Goal: Task Accomplishment & Management: Complete application form

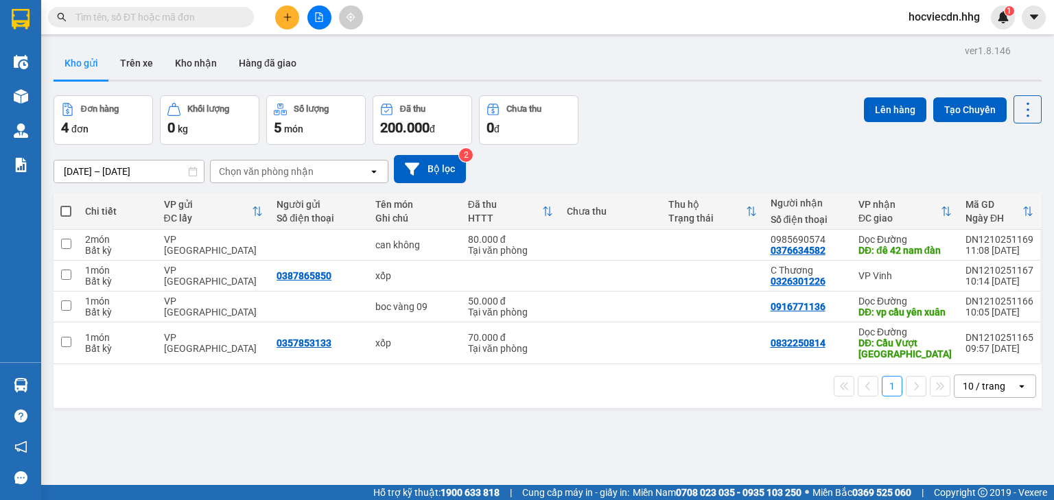
click at [944, 207] on icon at bounding box center [946, 211] width 11 height 11
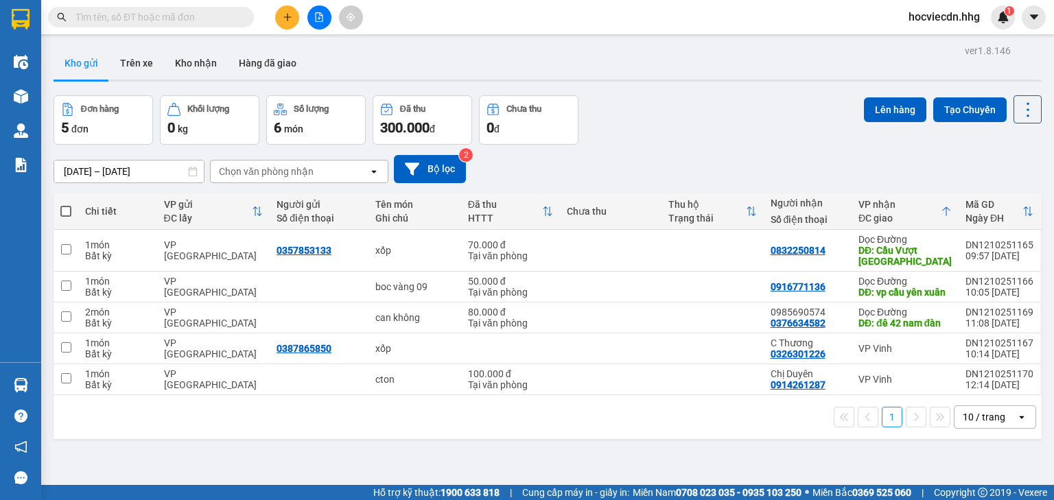
drag, startPoint x: 737, startPoint y: 215, endPoint x: 758, endPoint y: 213, distance: 20.6
click at [745, 215] on div "Thu hộ Trạng thái" at bounding box center [712, 211] width 89 height 27
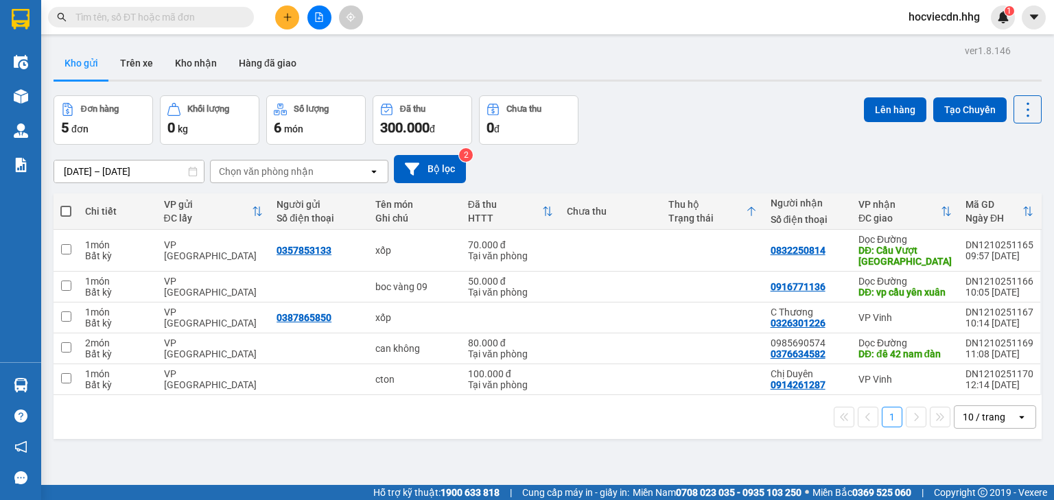
click at [538, 207] on div "Đã thu" at bounding box center [505, 204] width 74 height 11
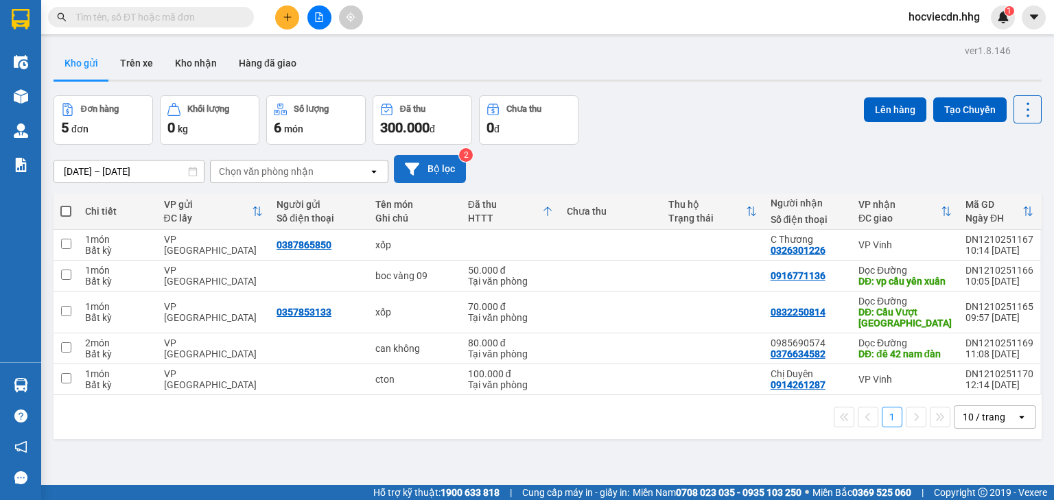
click at [412, 169] on icon at bounding box center [412, 169] width 14 height 12
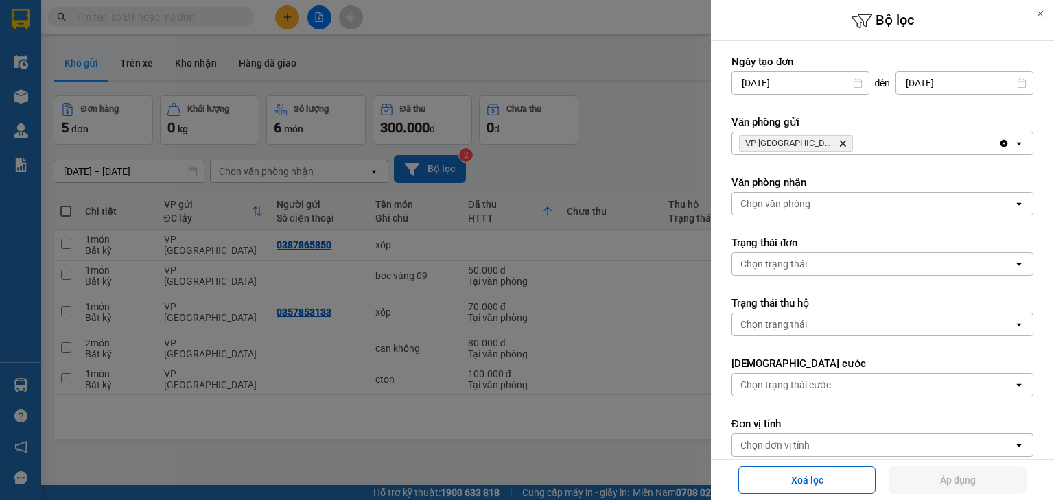
click at [653, 85] on div at bounding box center [527, 250] width 1054 height 500
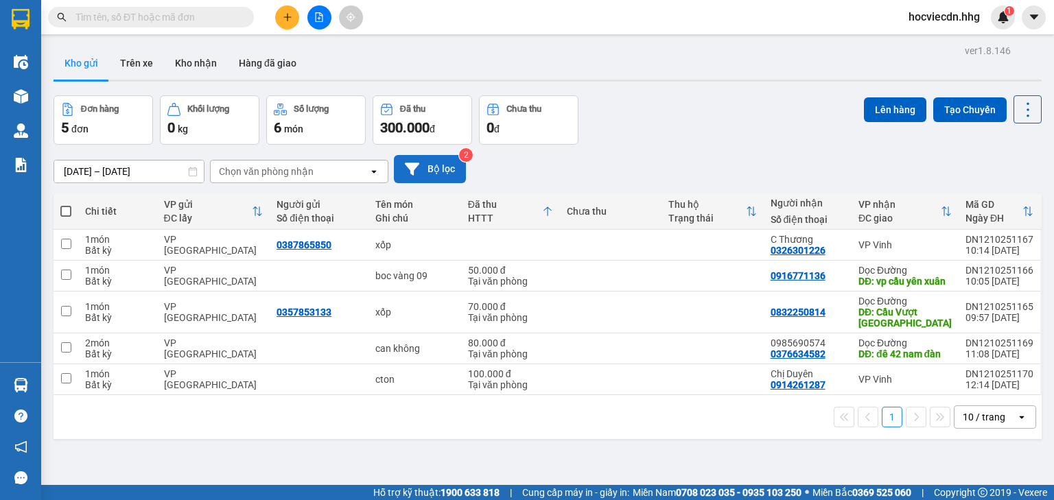
click at [176, 21] on input "text" at bounding box center [156, 17] width 162 height 15
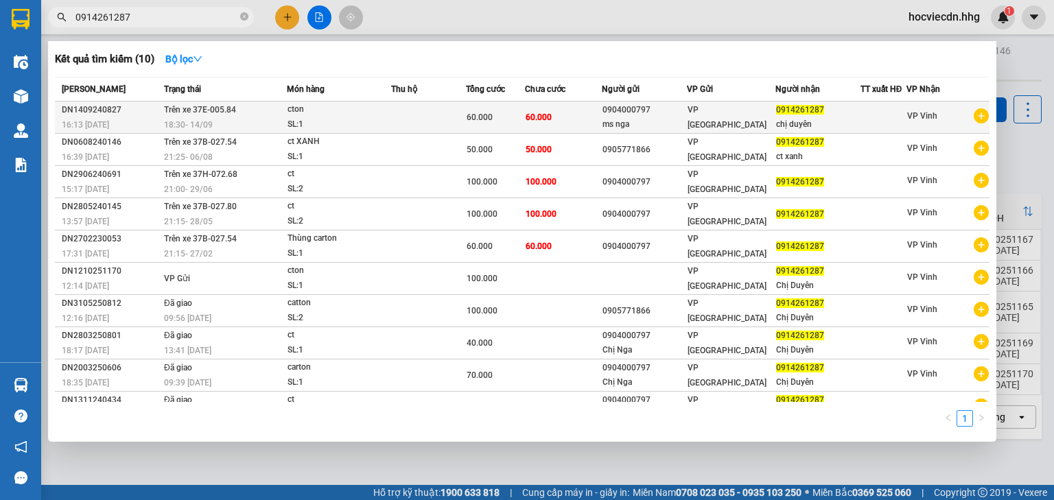
type input "0914261287"
click at [870, 108] on td at bounding box center [884, 118] width 46 height 32
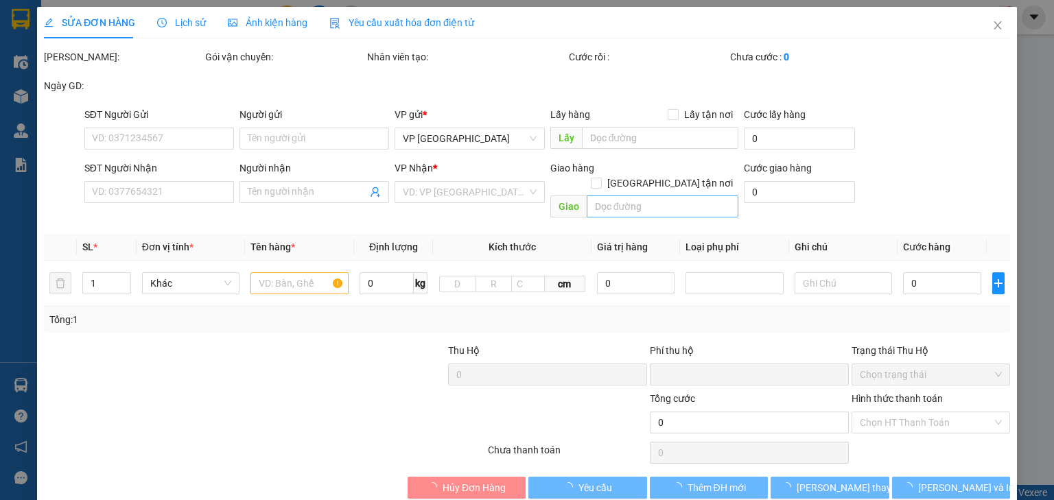
type input "0904000797"
type input "ms nga"
type input "0914261287"
type input "chị duyên"
type input "0"
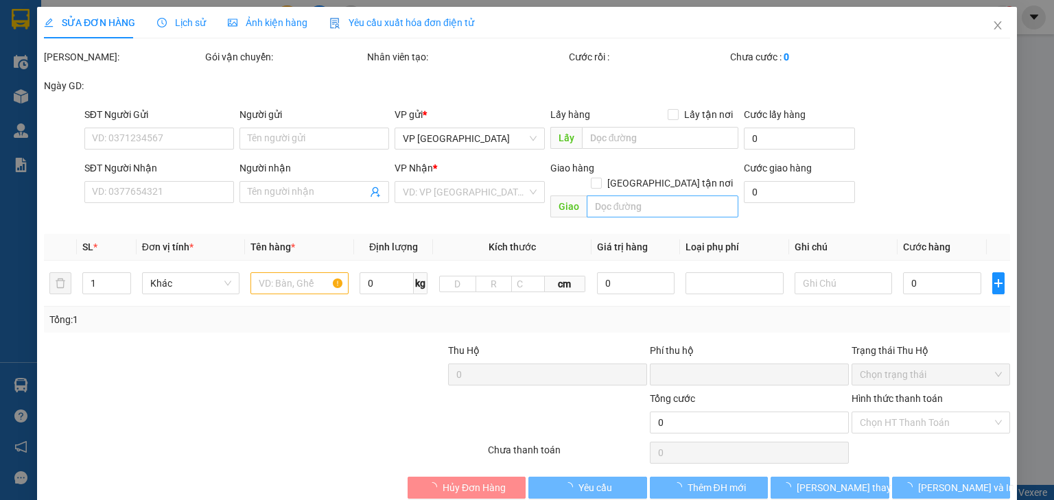
type input "60.000"
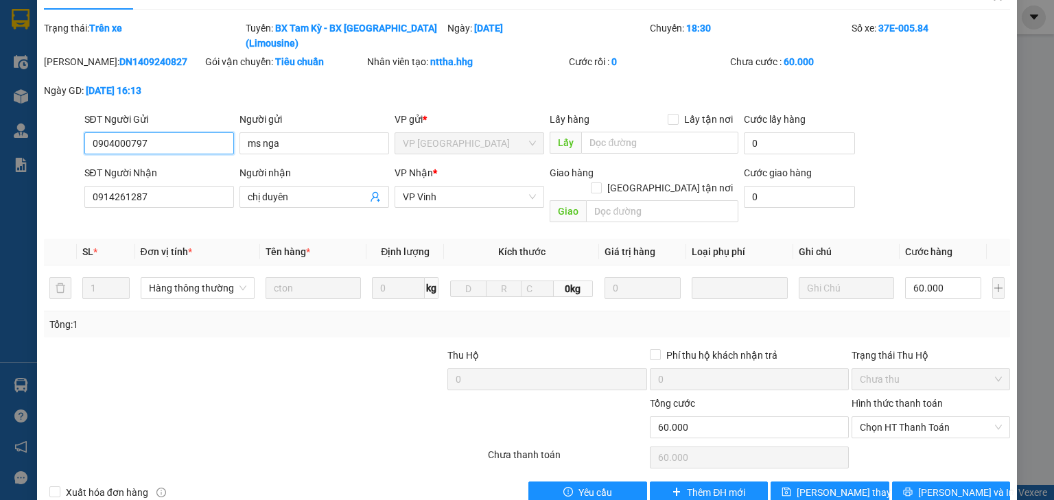
scroll to position [43, 0]
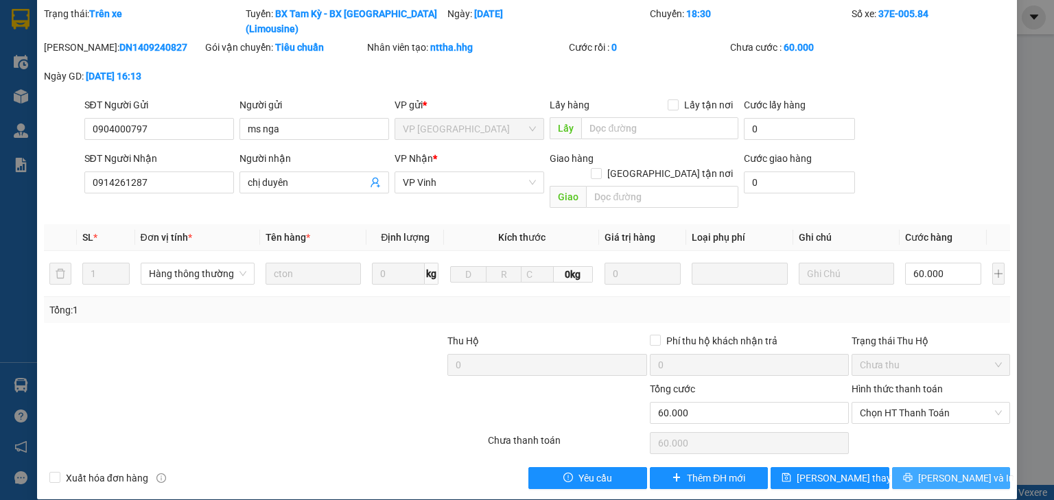
click at [912, 474] on icon "printer" at bounding box center [907, 478] width 9 height 9
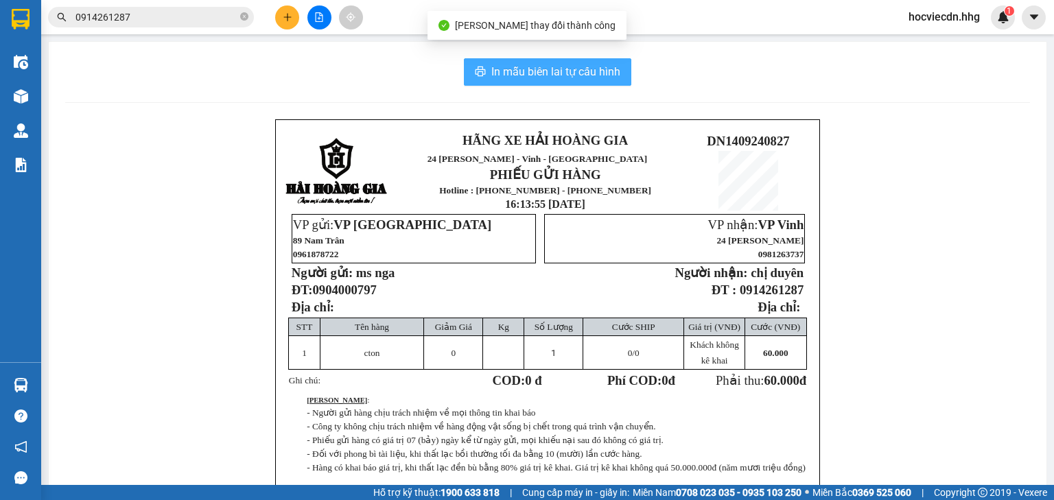
click at [562, 75] on span "In mẫu biên lai tự cấu hình" at bounding box center [555, 71] width 129 height 17
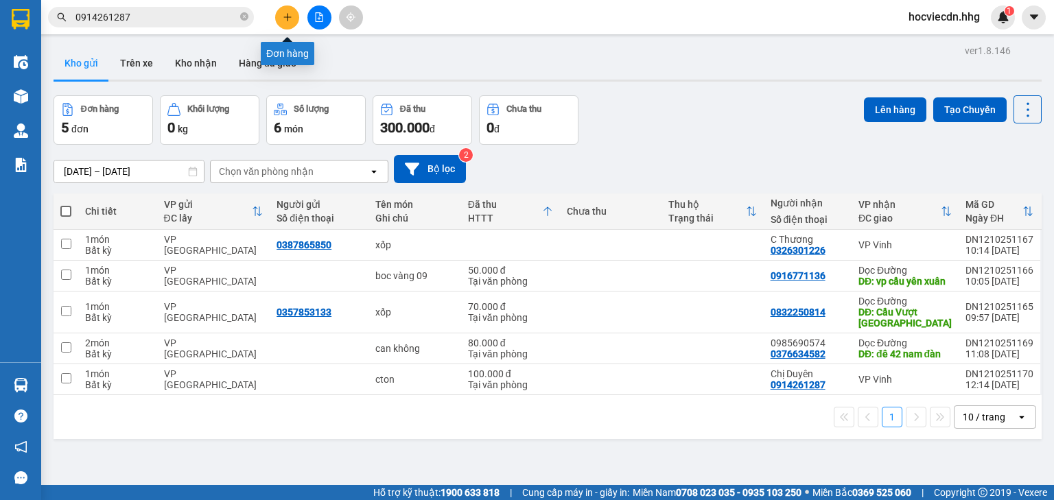
click at [294, 18] on button at bounding box center [287, 17] width 24 height 24
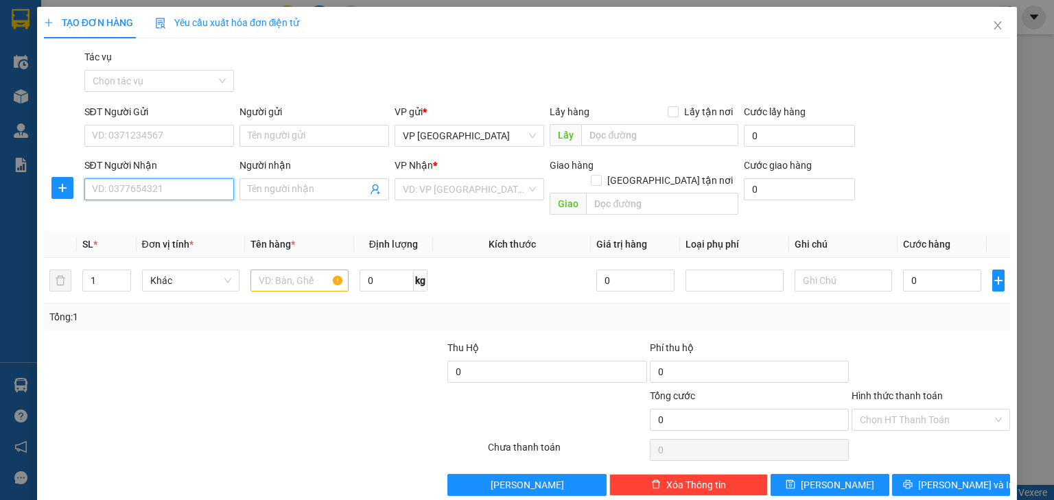
click at [173, 192] on input "SĐT Người Nhận" at bounding box center [159, 189] width 150 height 22
type input "0981256781"
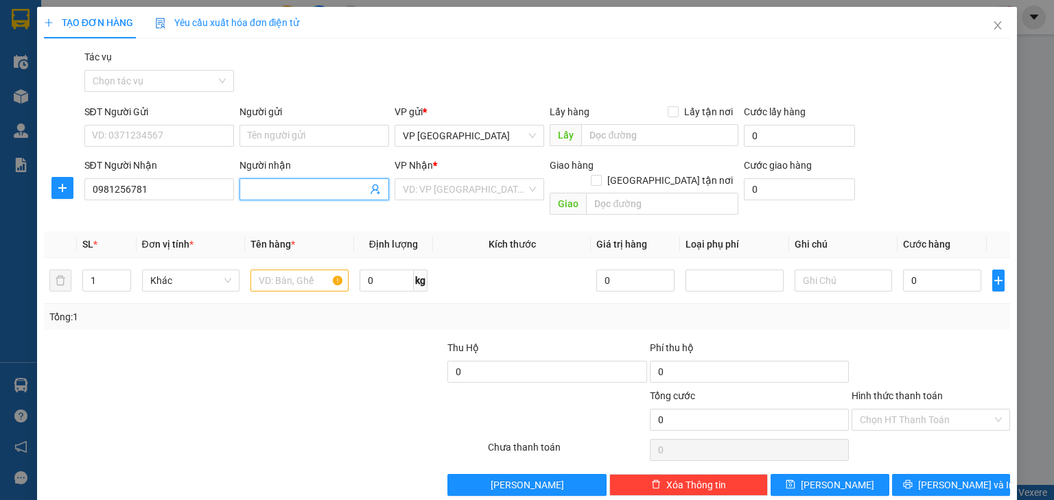
click at [285, 190] on input "Người nhận" at bounding box center [307, 189] width 119 height 15
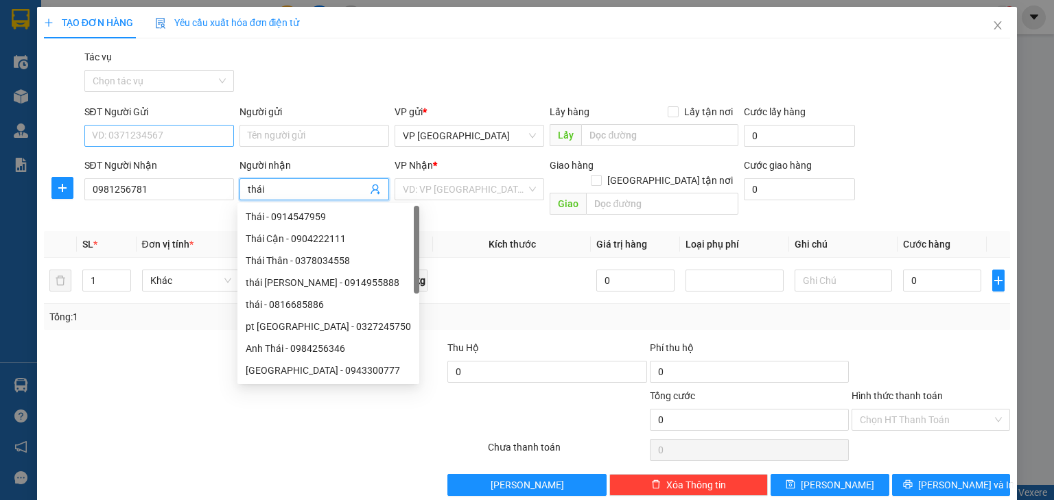
type input "thái"
click at [172, 139] on input "SĐT Người Gửi" at bounding box center [159, 136] width 150 height 22
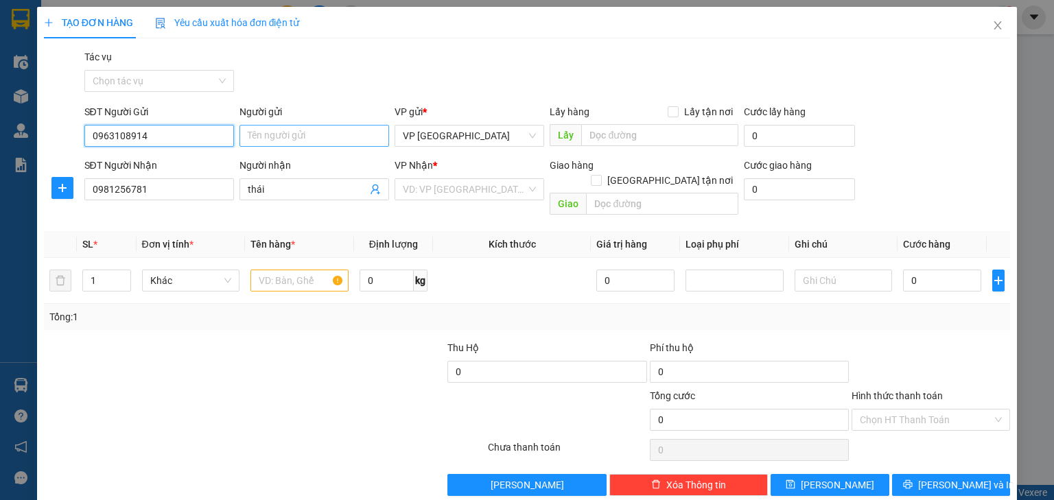
type input "0963108914"
click at [285, 137] on input "Người gửi" at bounding box center [314, 136] width 150 height 22
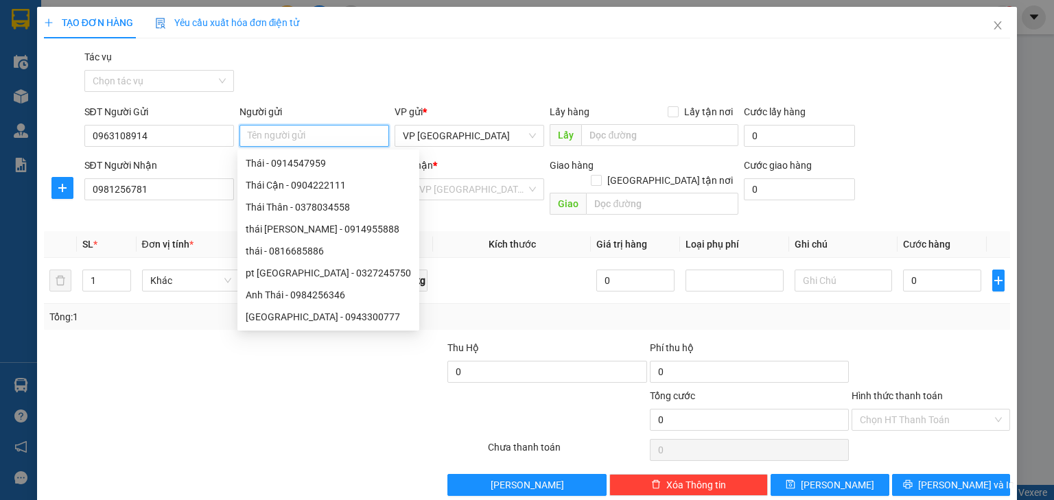
click at [299, 135] on input "Người gửi" at bounding box center [314, 136] width 150 height 22
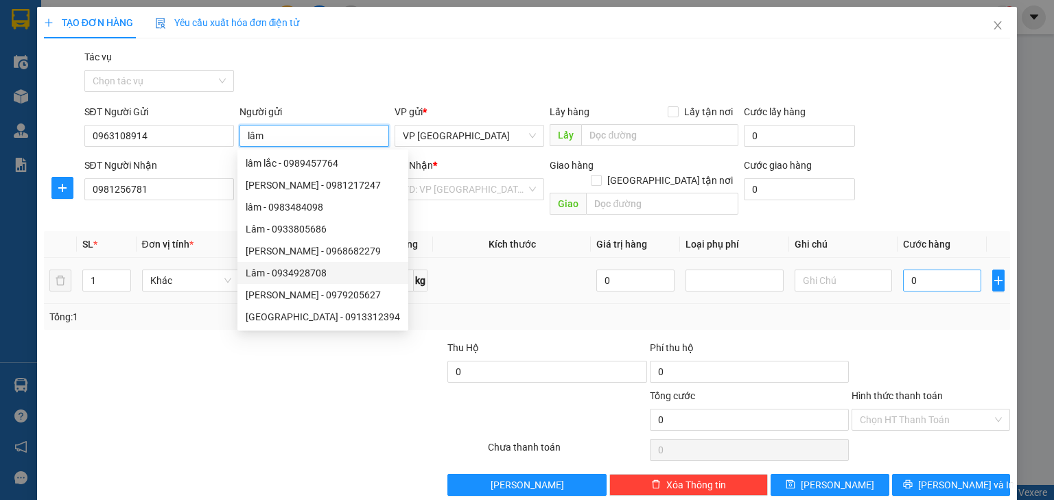
type input "lâm"
click at [903, 270] on input "0" at bounding box center [942, 281] width 78 height 22
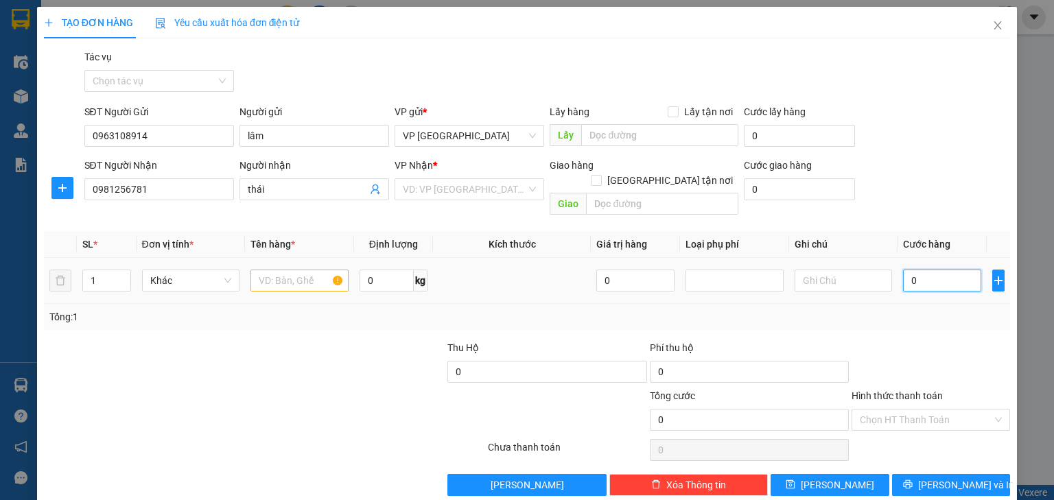
type input "5"
type input "50"
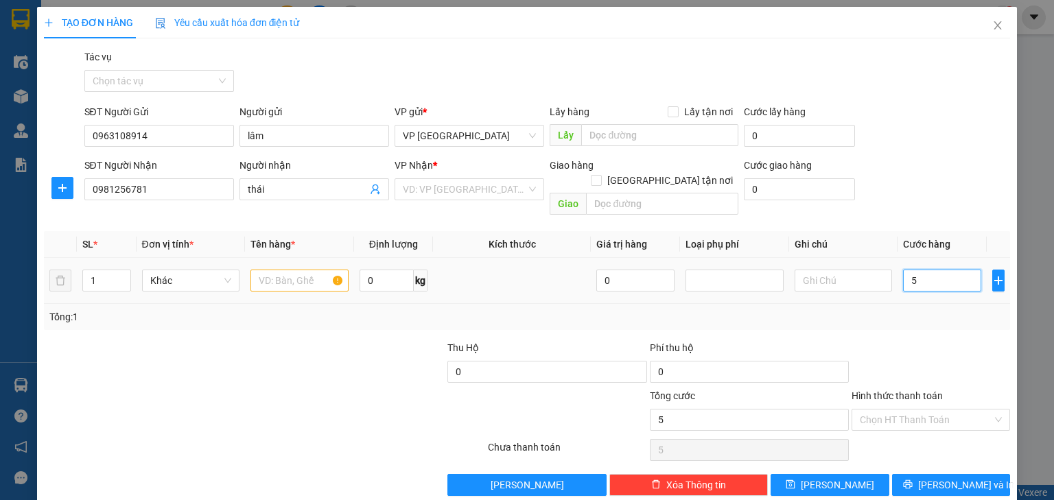
type input "50"
type input "500"
type input "5.000"
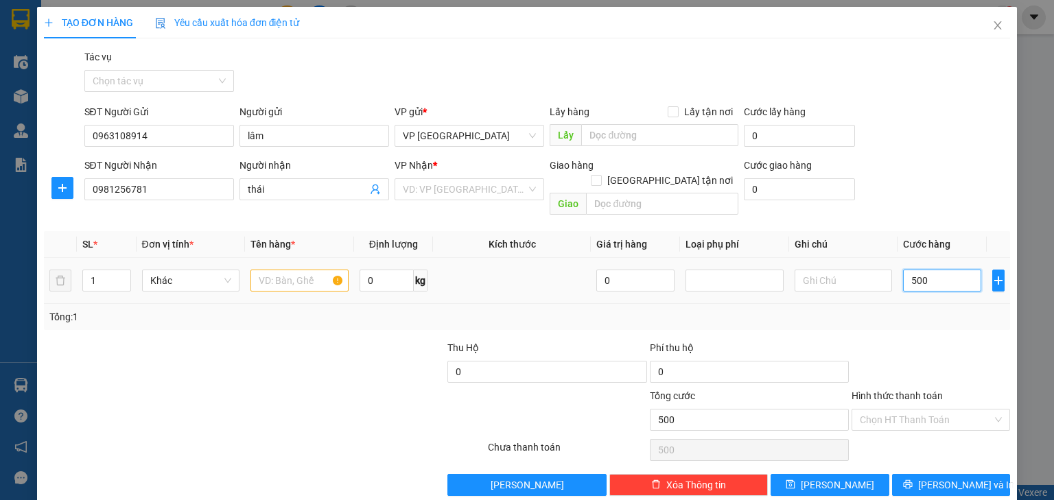
type input "5.000"
type input "50.000"
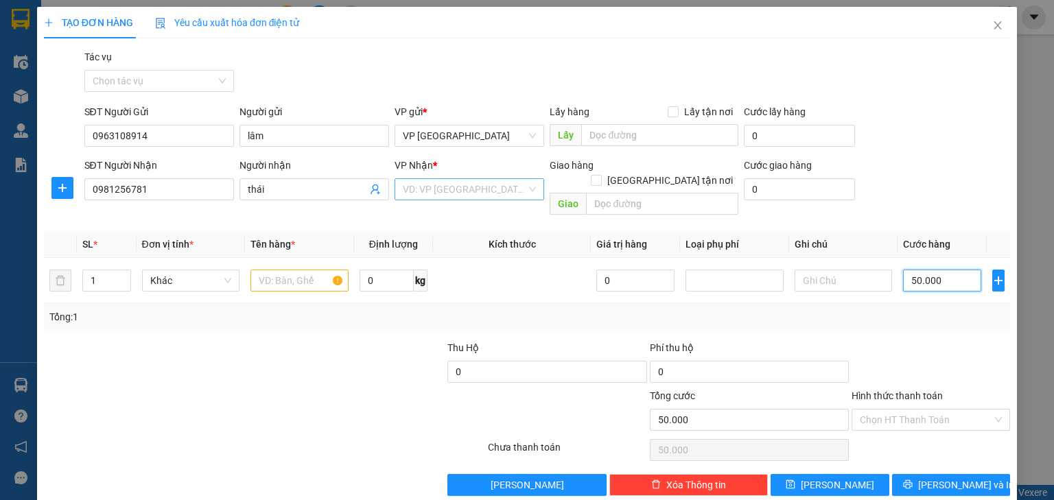
type input "50.000"
click at [491, 194] on input "search" at bounding box center [465, 189] width 124 height 21
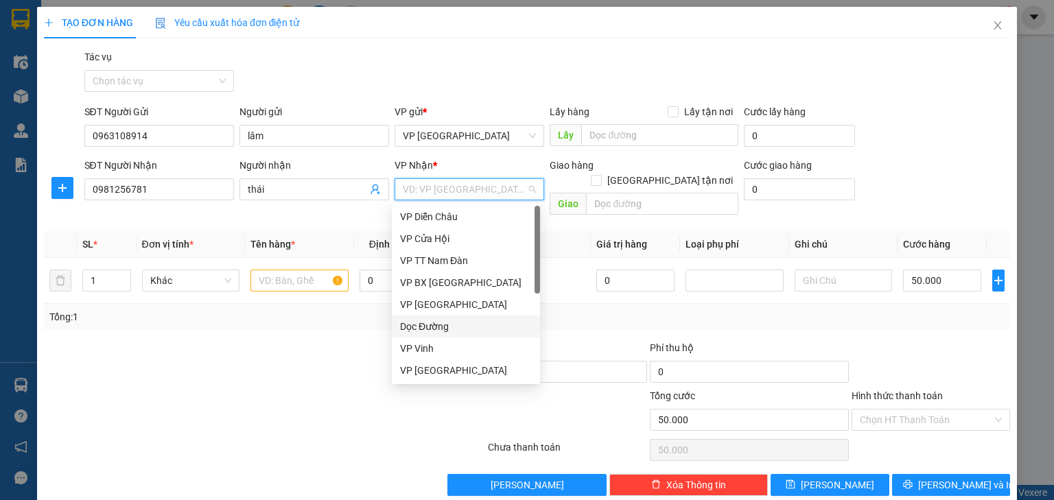
click at [436, 329] on div "Dọc Đường" at bounding box center [466, 326] width 132 height 15
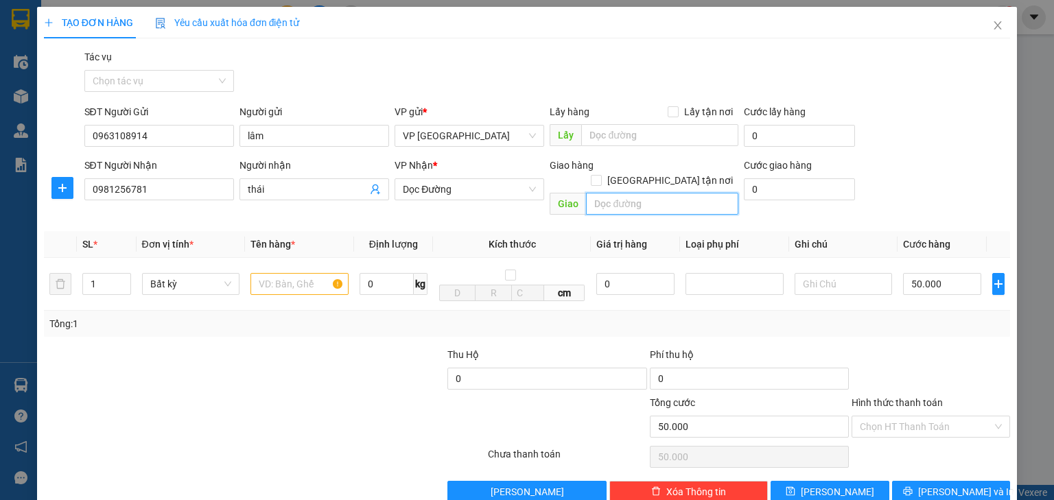
click at [604, 193] on input "text" at bounding box center [662, 204] width 152 height 22
click at [605, 193] on input "chợ [GEOGRAPHIC_DATA]" at bounding box center [662, 204] width 152 height 22
click at [655, 193] on input "ba đồng kỳ" at bounding box center [662, 204] width 152 height 22
click at [660, 193] on input "ba đồng kỳ phương kỳ anh [GEOGRAPHIC_DATA]" at bounding box center [662, 204] width 152 height 22
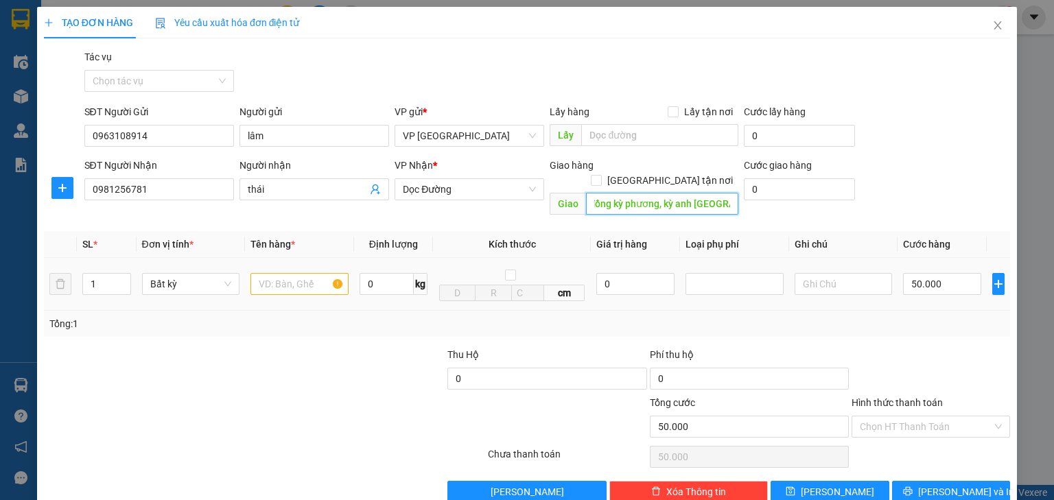
type input "ba đồng kỳ phương, kỳ anh [GEOGRAPHIC_DATA]"
click at [277, 273] on input "text" at bounding box center [299, 284] width 98 height 22
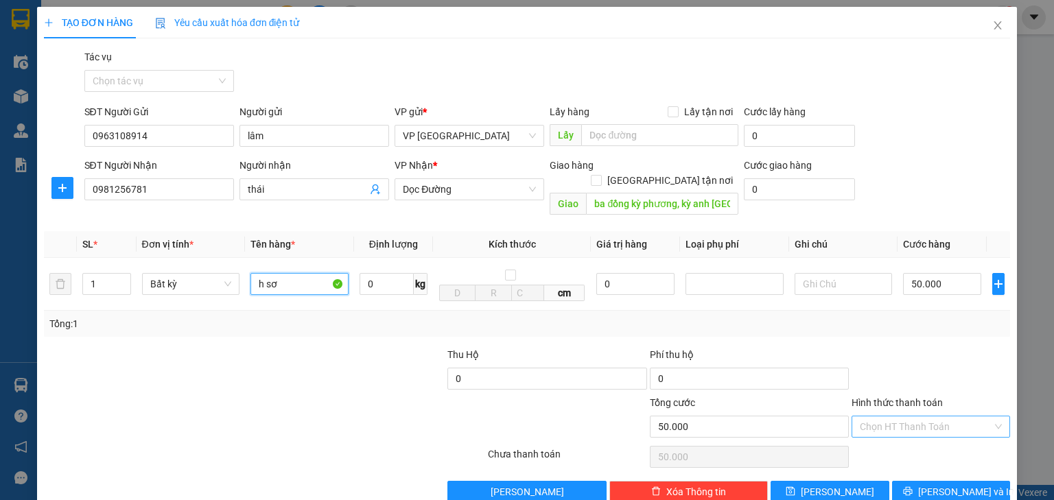
type input "h sơ"
click at [922, 417] on input "Hình thức thanh toán" at bounding box center [926, 427] width 132 height 21
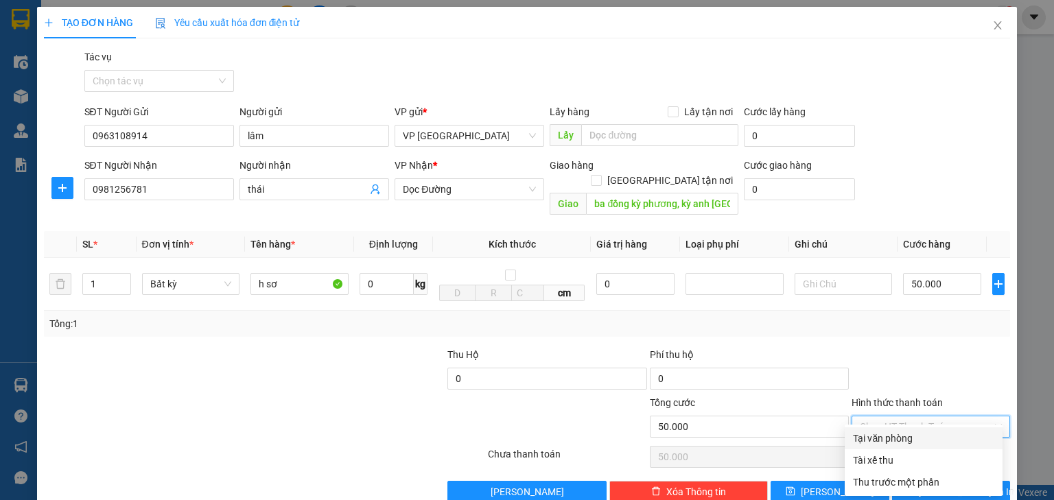
click at [912, 434] on div "Tại văn phòng" at bounding box center [923, 438] width 141 height 15
type input "0"
click at [939, 484] on span "[PERSON_NAME] và In" at bounding box center [966, 491] width 96 height 15
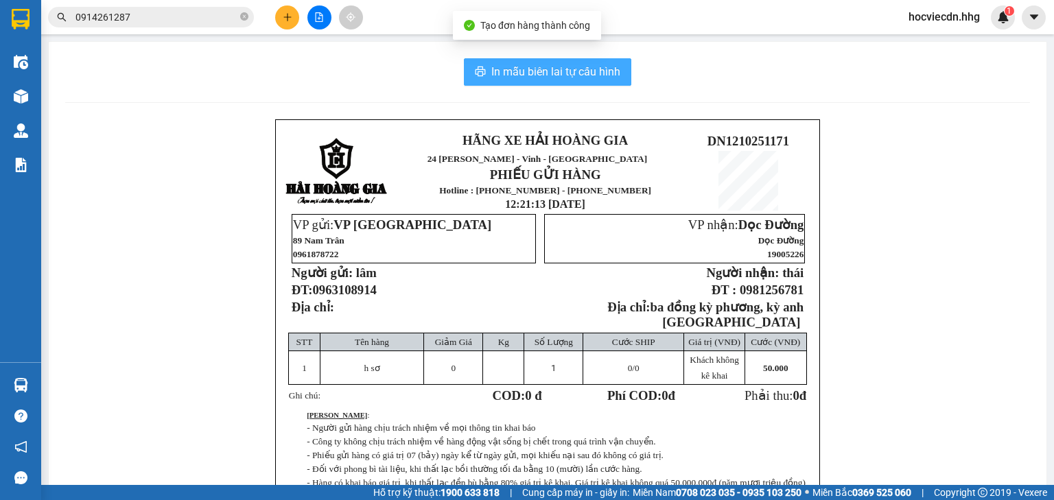
click at [585, 75] on span "In mẫu biên lai tự cấu hình" at bounding box center [555, 71] width 129 height 17
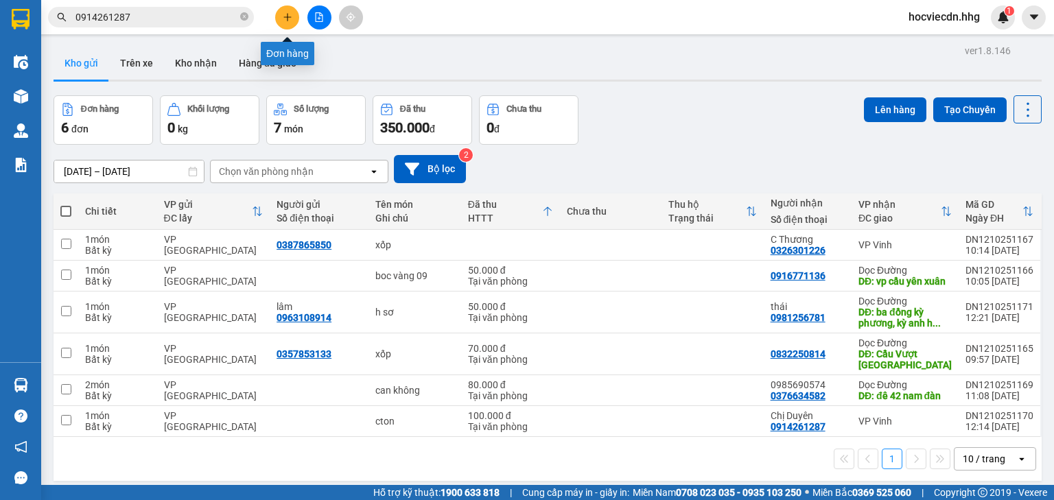
click at [291, 21] on icon "plus" at bounding box center [288, 17] width 10 height 10
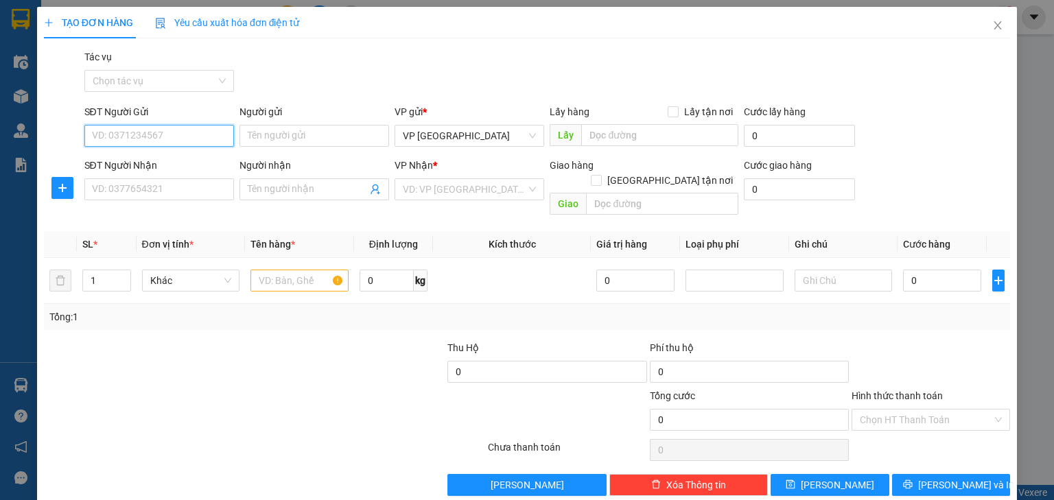
click at [187, 135] on input "SĐT Người Gửi" at bounding box center [159, 136] width 150 height 22
click at [121, 137] on input "SĐT Người Gửi" at bounding box center [159, 136] width 150 height 22
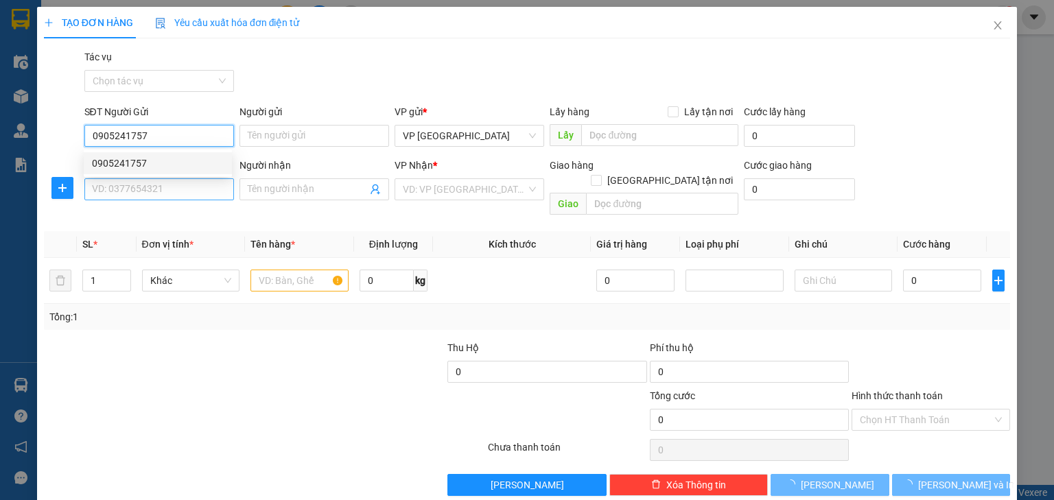
type input "0905241757"
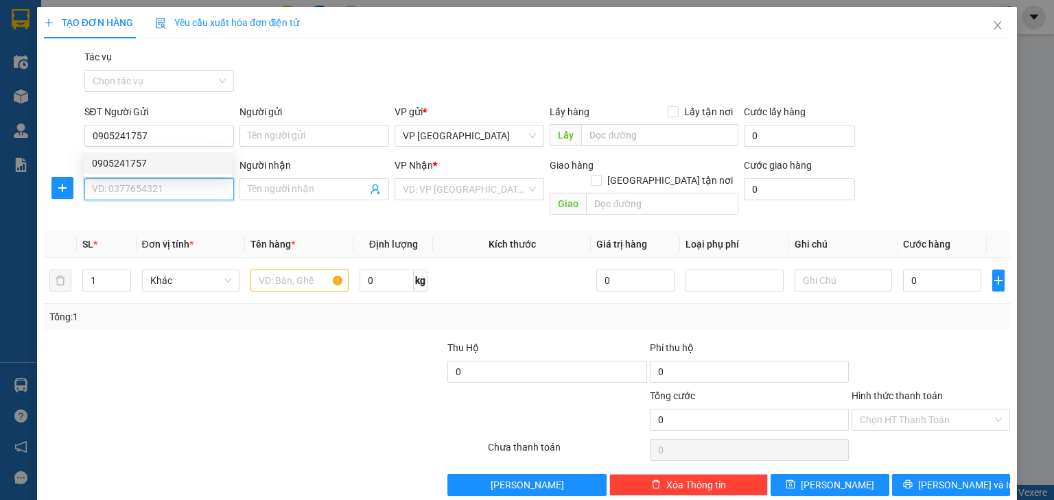
click at [126, 184] on input "SĐT Người Nhận" at bounding box center [159, 189] width 150 height 22
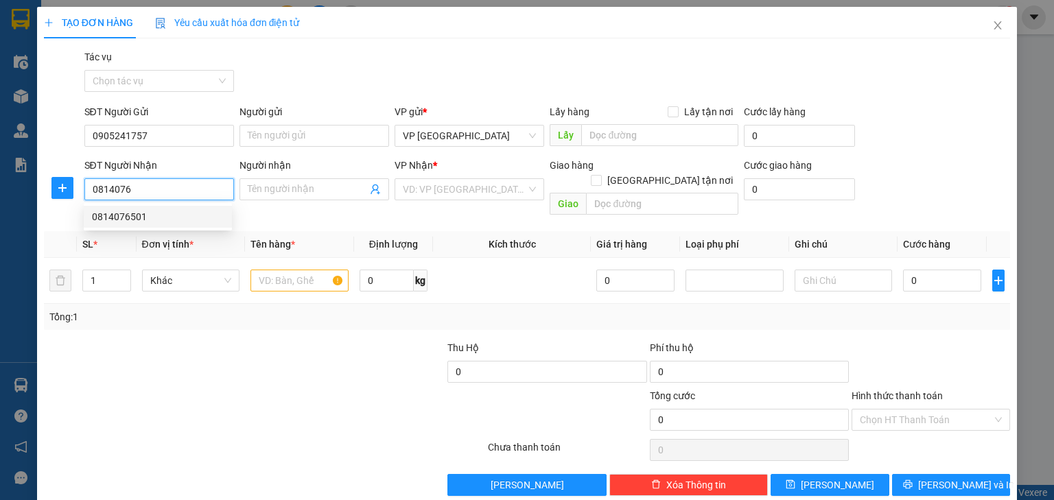
click at [129, 209] on div "0814076501" at bounding box center [158, 216] width 132 height 15
type input "0814076501"
type input "Cây xăng N3 [PERSON_NAME], [GEOGRAPHIC_DATA]"
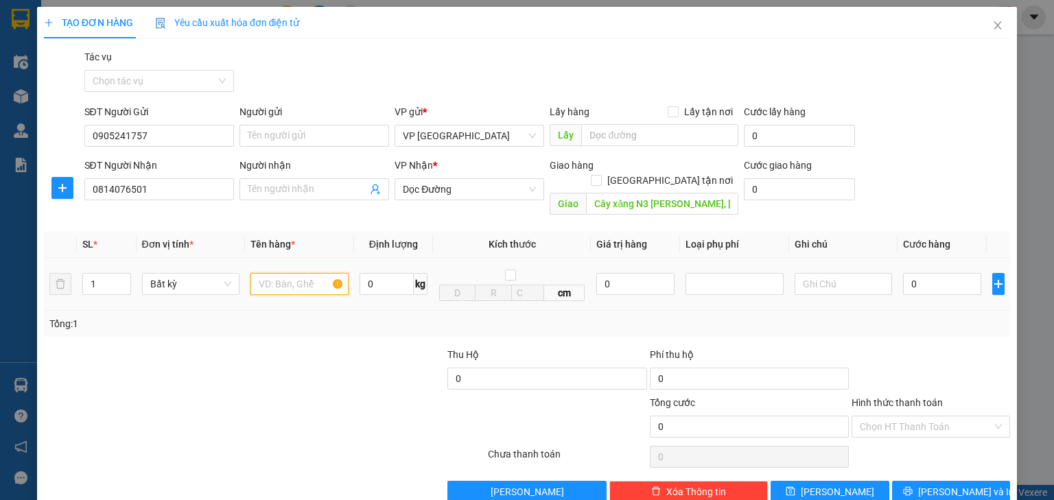
click at [298, 273] on input "text" at bounding box center [299, 284] width 98 height 22
click at [169, 185] on input "0814076501" at bounding box center [159, 189] width 150 height 22
type input "0814076501...0911930188"
click at [309, 273] on input "text" at bounding box center [299, 284] width 98 height 22
type input "xốp"
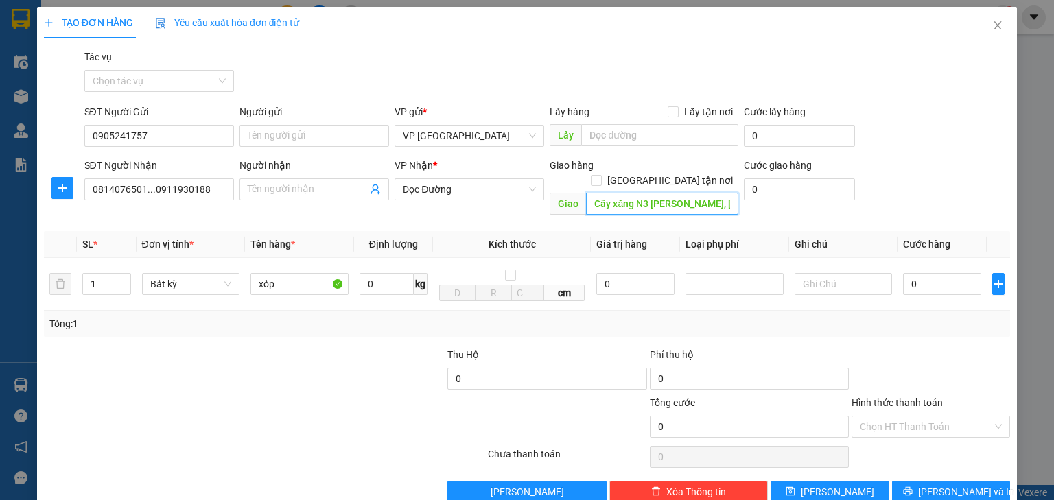
click at [702, 194] on input "Cây xăng N3 [PERSON_NAME], [GEOGRAPHIC_DATA]" at bounding box center [662, 204] width 152 height 22
click at [903, 273] on input "0" at bounding box center [942, 284] width 78 height 22
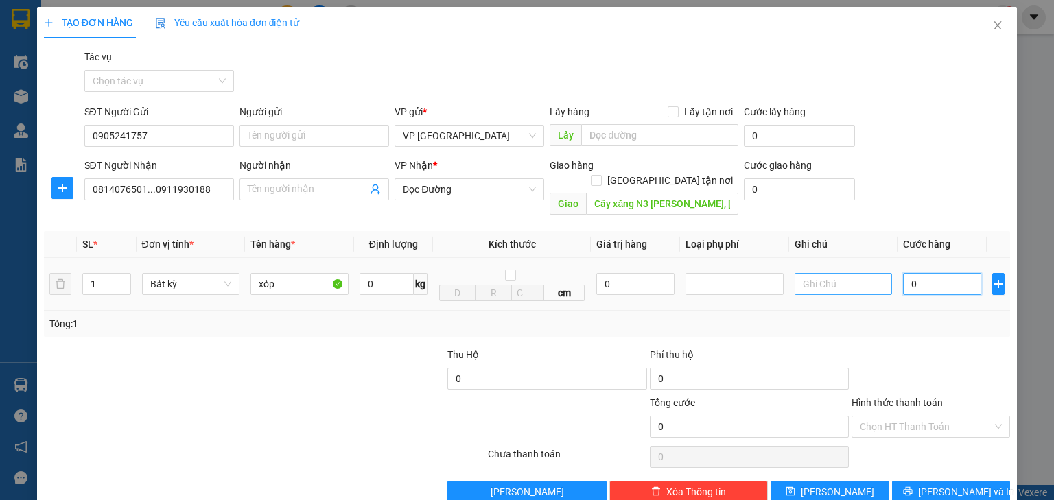
type input "5"
type input "50"
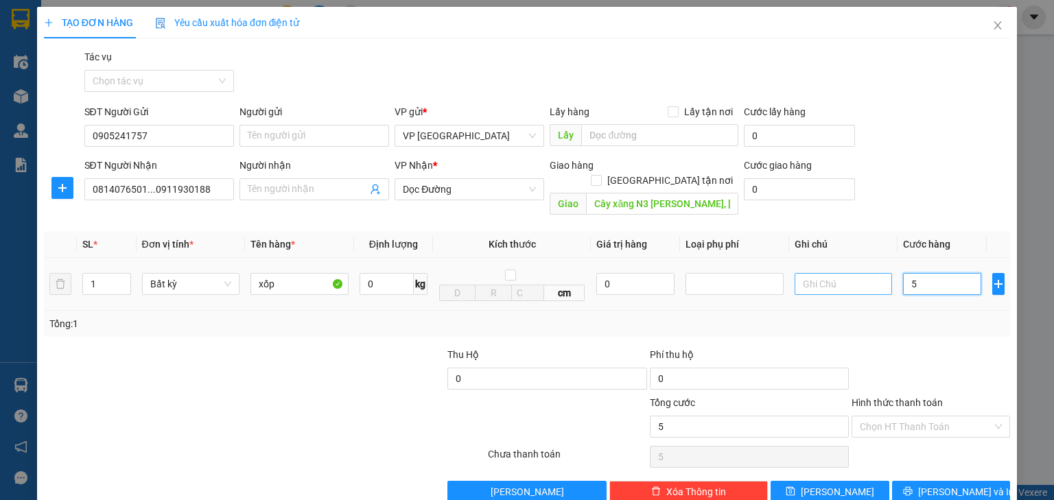
type input "50"
type input "500"
type input "5.000"
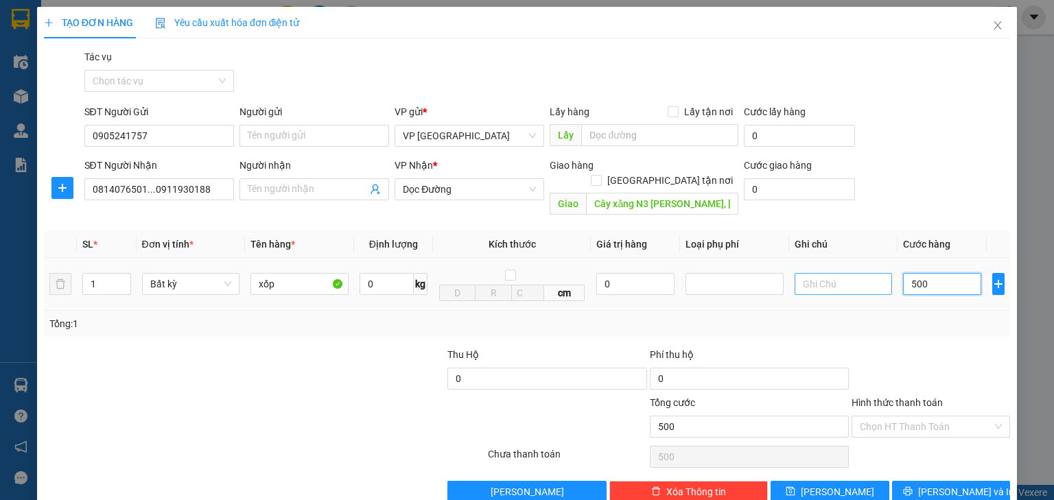
type input "5.000"
type input "50.000"
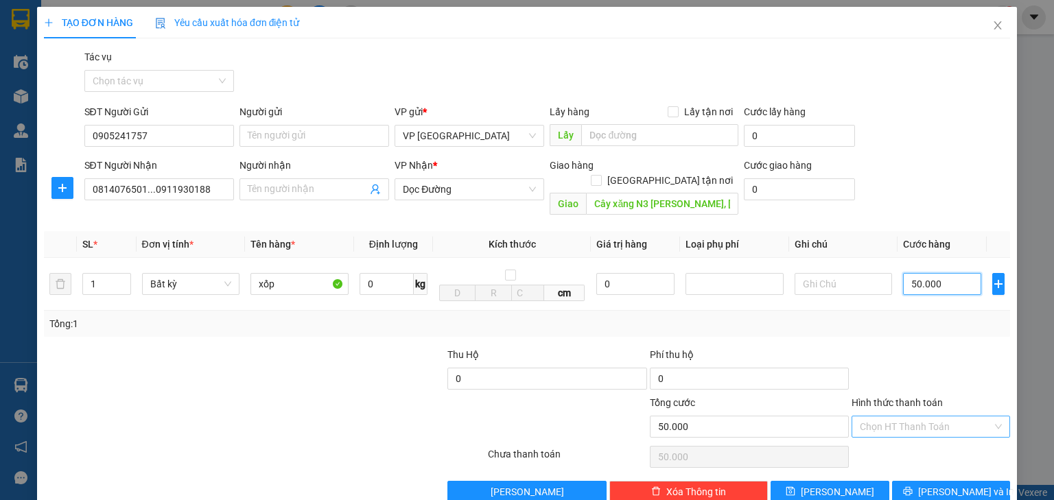
type input "50.000"
click at [914, 417] on input "Hình thức thanh toán" at bounding box center [926, 427] width 132 height 21
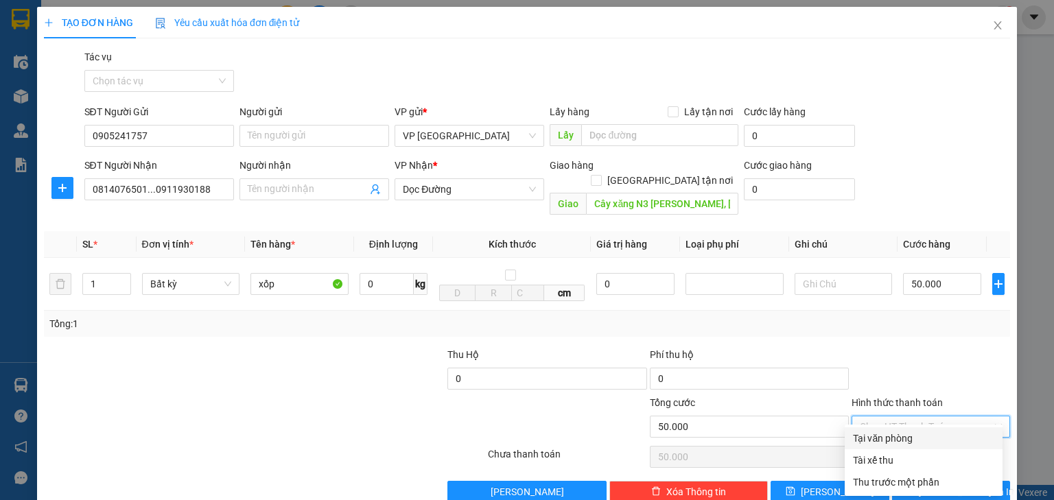
click at [900, 436] on div "Tại văn phòng" at bounding box center [923, 438] width 141 height 15
type input "0"
click at [913, 487] on icon "printer" at bounding box center [908, 492] width 10 height 10
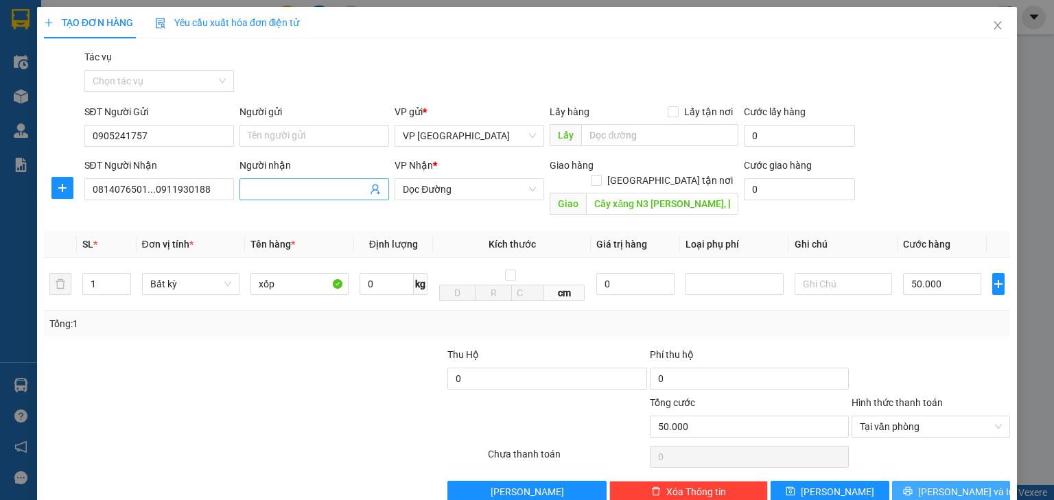
click at [297, 186] on input "Người nhận" at bounding box center [307, 189] width 119 height 15
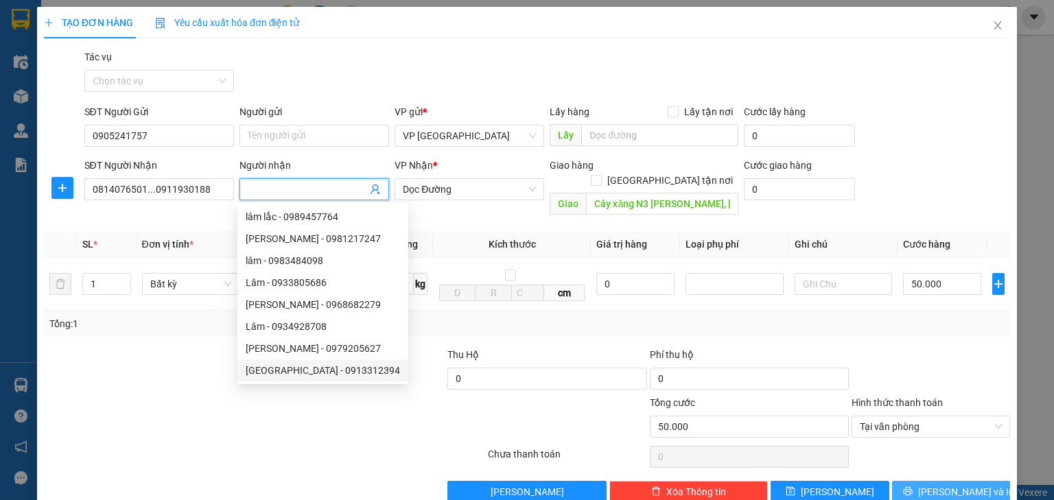
click at [223, 373] on div at bounding box center [144, 371] width 202 height 48
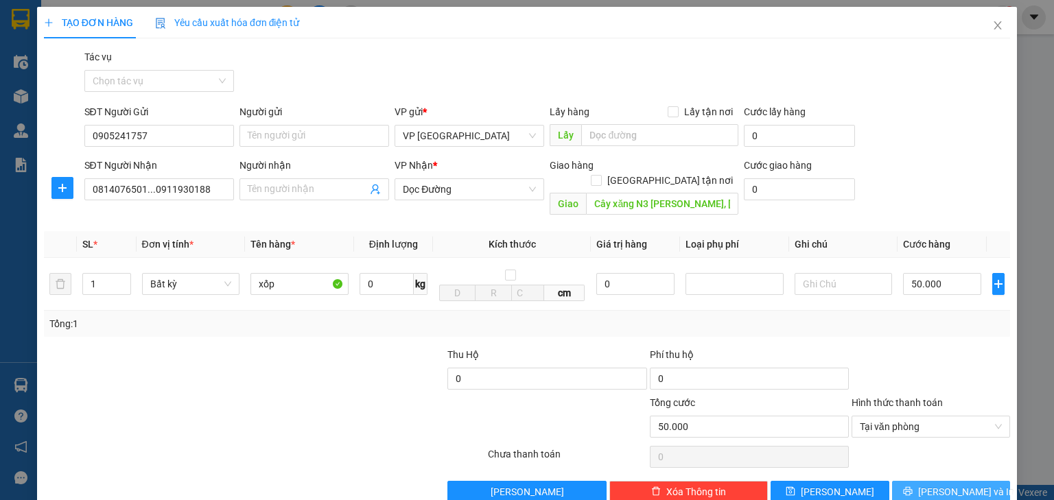
click at [940, 484] on span "[PERSON_NAME] và In" at bounding box center [966, 491] width 96 height 15
click at [211, 189] on input "0814076501...0911930188" at bounding box center [159, 189] width 150 height 22
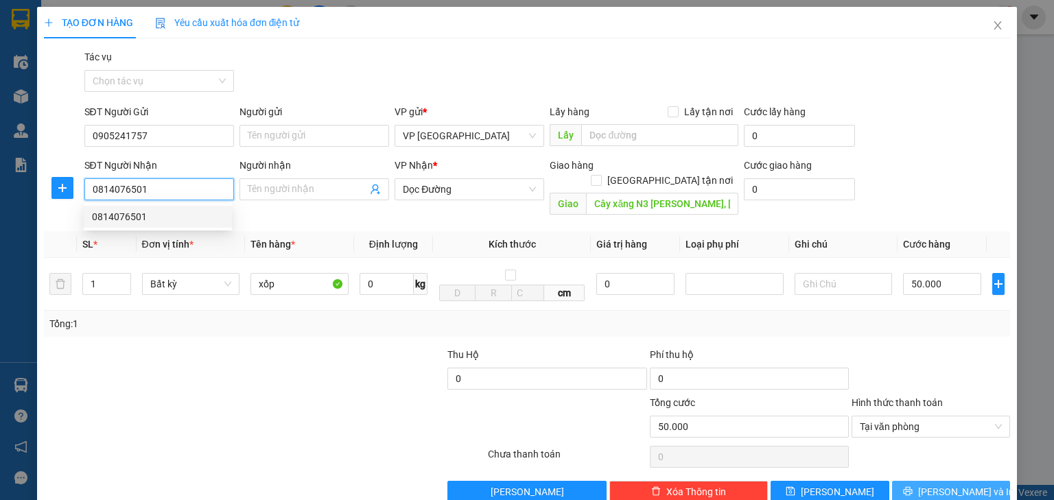
type input "0814076501"
click at [951, 484] on span "[PERSON_NAME] và In" at bounding box center [966, 491] width 96 height 15
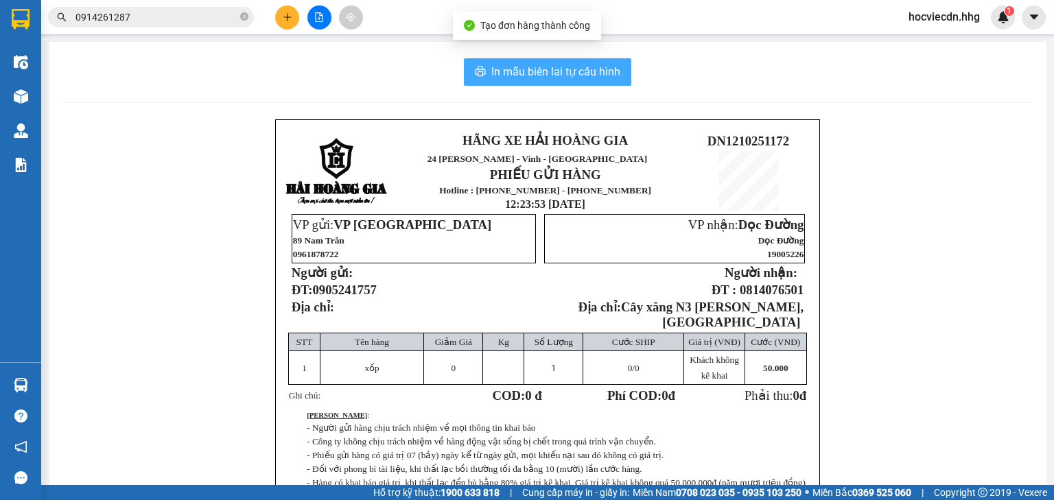
click at [531, 78] on span "In mẫu biên lai tự cấu hình" at bounding box center [555, 71] width 129 height 17
